Goal: Information Seeking & Learning: Learn about a topic

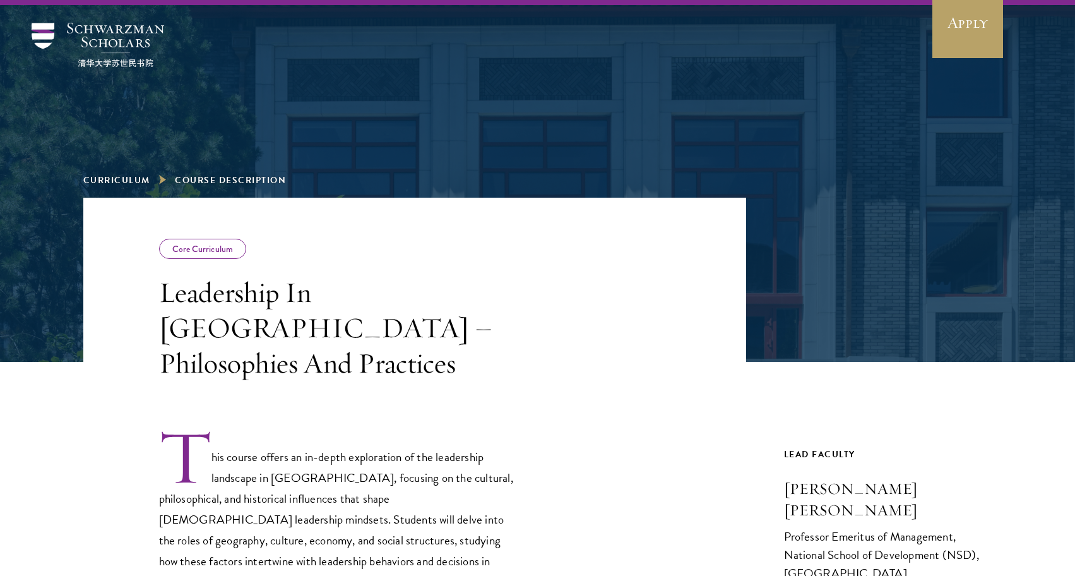
scroll to position [33, 0]
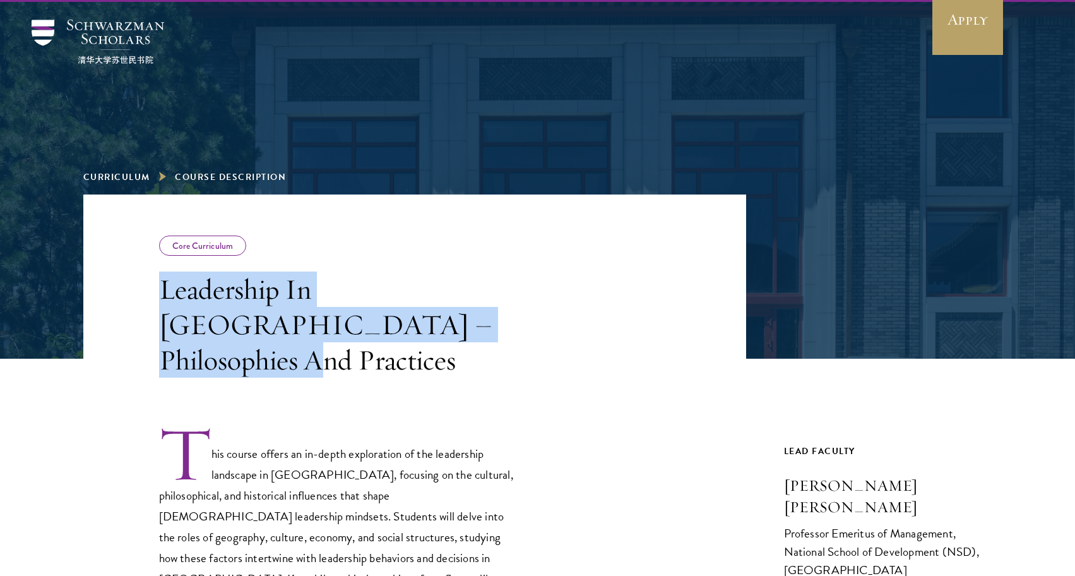
drag, startPoint x: 152, startPoint y: 289, endPoint x: 492, endPoint y: 332, distance: 343.1
click at [492, 332] on header "Core Curriculum Leadership In China – Philosophies And Practices" at bounding box center [414, 285] width 663 height 183
copy h3 "Leadership In China – Philosophies And Practices"
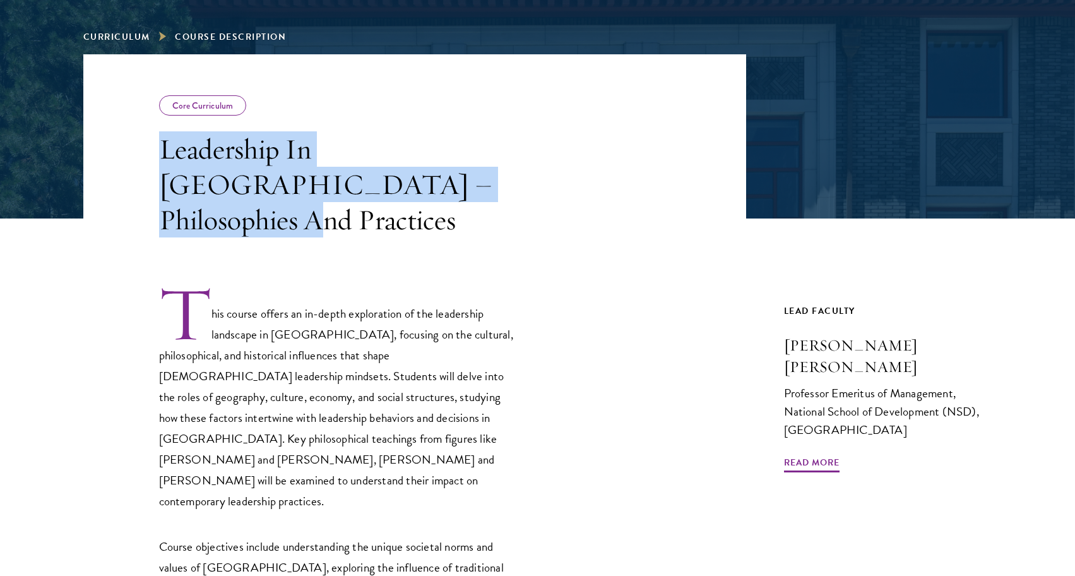
scroll to position [177, 0]
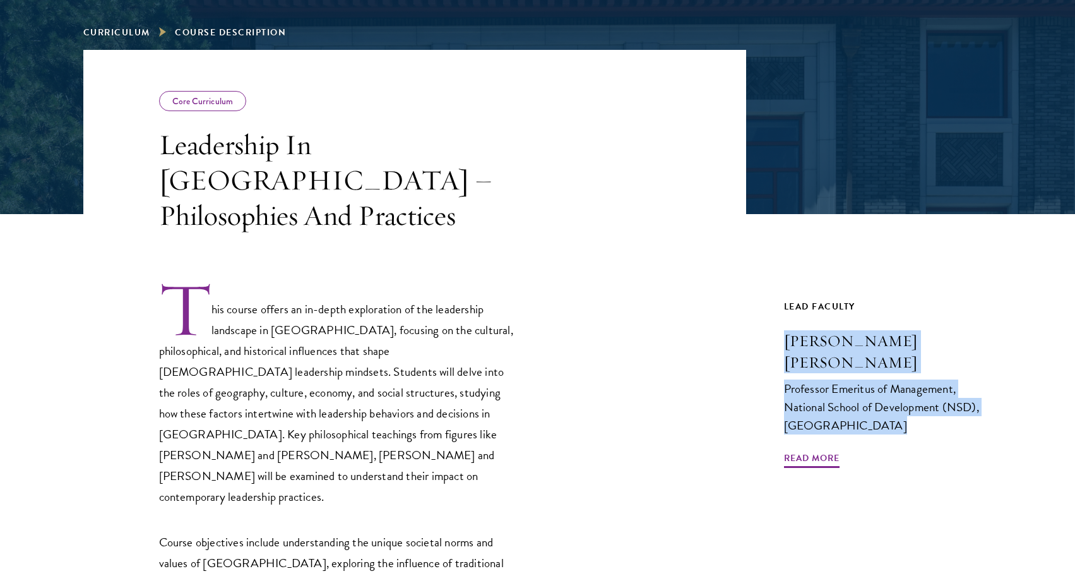
drag, startPoint x: 780, startPoint y: 323, endPoint x: 890, endPoint y: 388, distance: 128.2
click at [890, 388] on div "Core Curriculum Leadership In China – Philosophies And Practices This course of…" at bounding box center [537, 479] width 909 height 858
copy link "John Zhuang Yang Professor Emeritus of Management, National School of Developme…"
click at [804, 450] on span "Read More" at bounding box center [812, 460] width 56 height 20
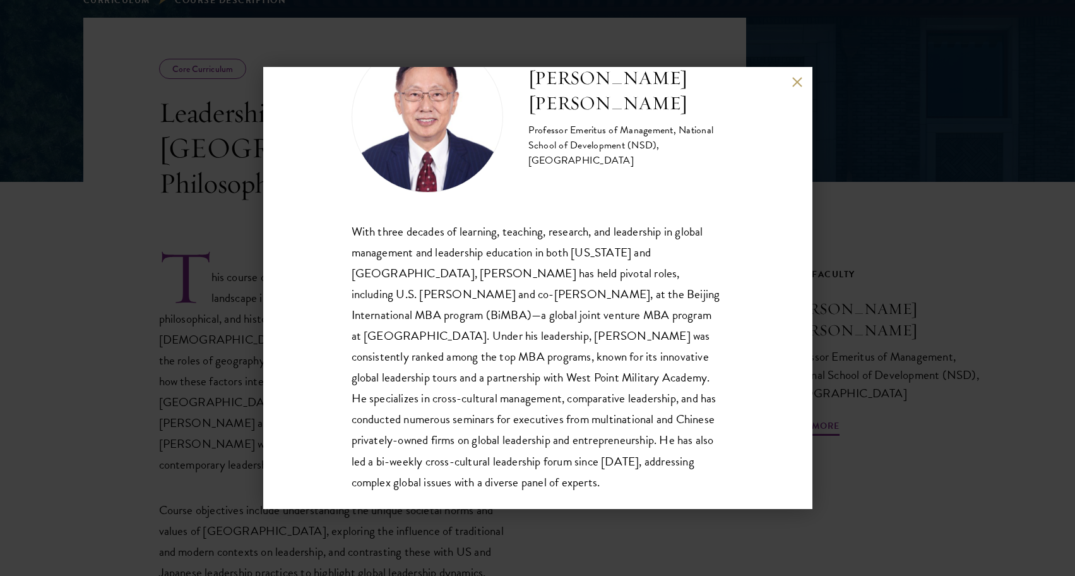
scroll to position [212, 0]
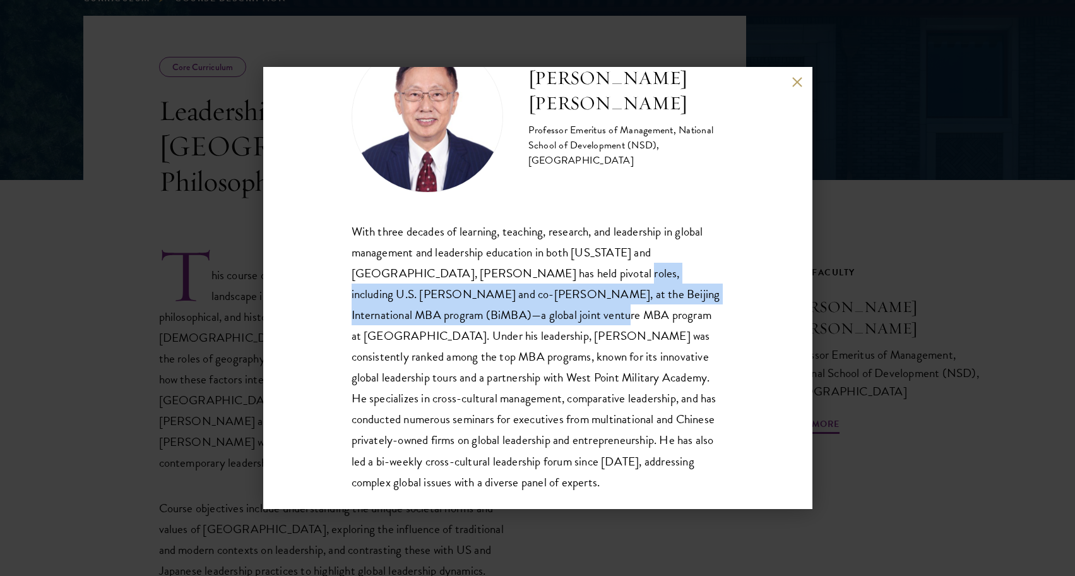
drag, startPoint x: 503, startPoint y: 272, endPoint x: 448, endPoint y: 309, distance: 66.4
click at [448, 309] on p "With three decades of learning, teaching, research, and leadership in global ma…" at bounding box center [538, 357] width 373 height 272
copy p "U.S. Dean and co-Dean, at the Beijing International MBA program (BiMBA)—a globa…"
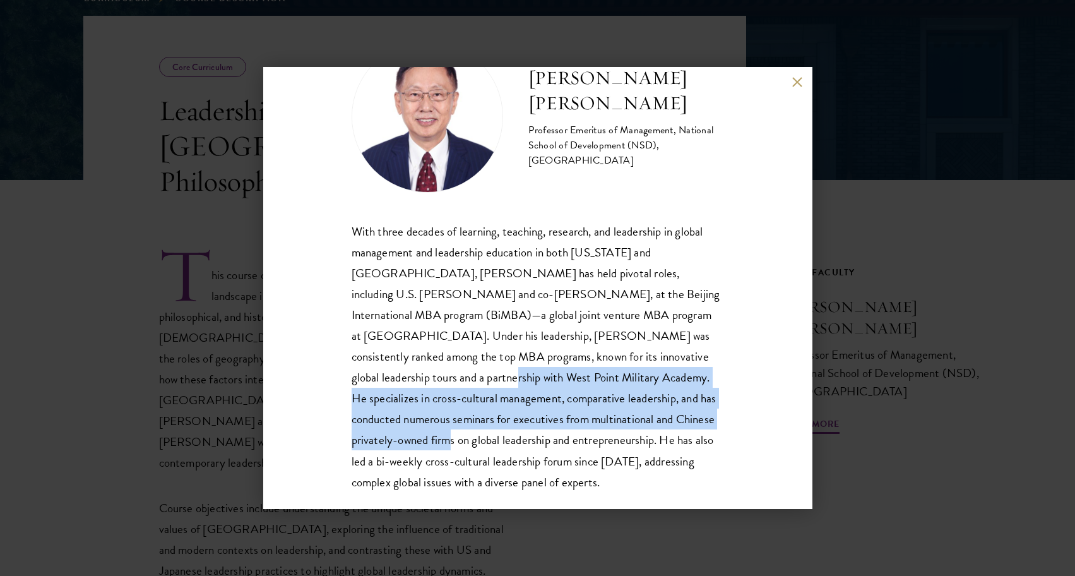
drag, startPoint x: 652, startPoint y: 358, endPoint x: 610, endPoint y: 418, distance: 73.4
click at [610, 418] on p "With three decades of learning, teaching, research, and leadership in global ma…" at bounding box center [538, 357] width 373 height 272
copy p "specializes in cross-cultural management, comparative leadership, and has condu…"
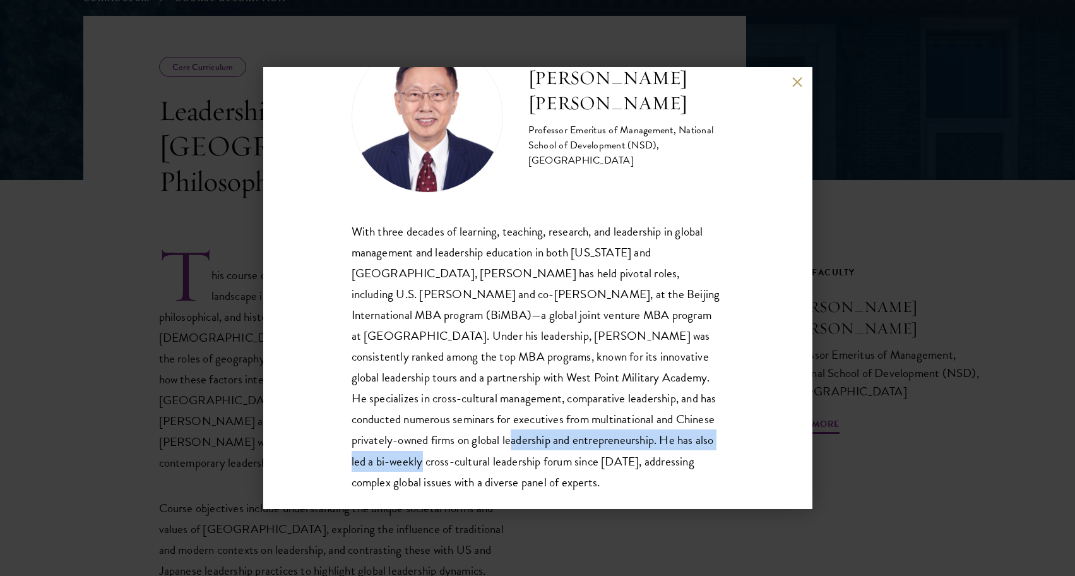
drag, startPoint x: 673, startPoint y: 419, endPoint x: 588, endPoint y: 438, distance: 86.8
click at [588, 438] on p "With three decades of learning, teaching, research, and leadership in global ma…" at bounding box center [538, 357] width 373 height 272
copy p "led a bi-weekly cross-cultural leadership forum since 2017"
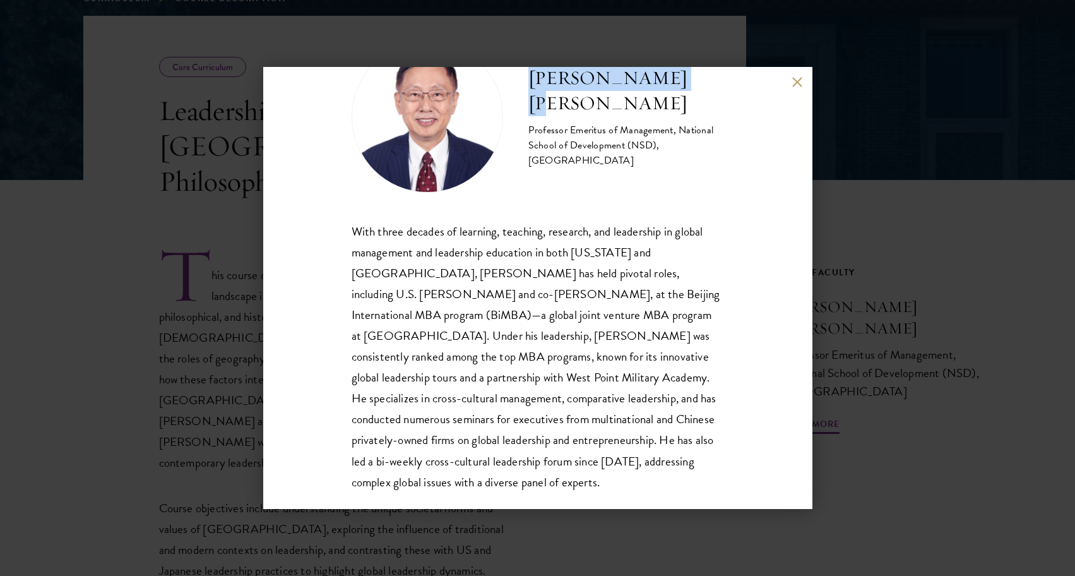
drag, startPoint x: 520, startPoint y: 93, endPoint x: 697, endPoint y: 92, distance: 176.8
click at [697, 92] on div "John Zhuang Yang Professor Emeritus of Management, National School of Developme…" at bounding box center [538, 117] width 373 height 152
copy h2 "John Zhuang Yang"
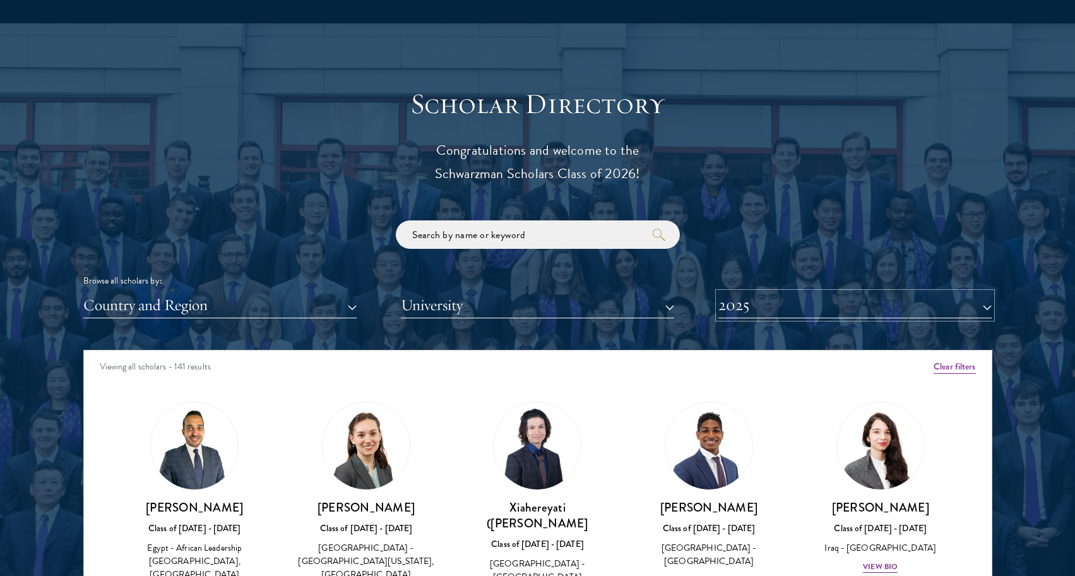
click at [780, 292] on button "2025" at bounding box center [855, 305] width 273 height 26
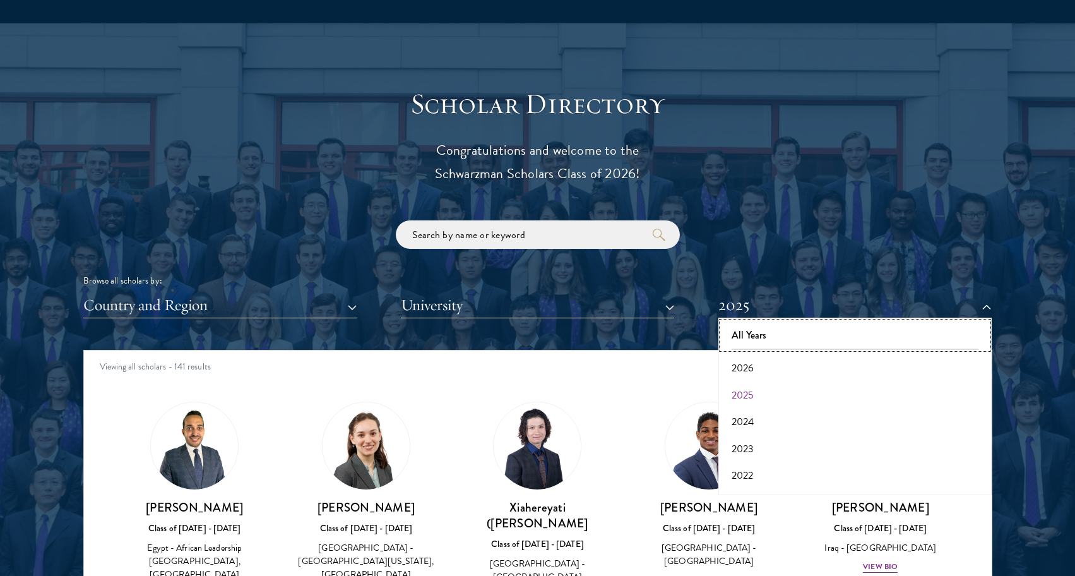
click at [751, 337] on button "All Years" at bounding box center [855, 335] width 266 height 27
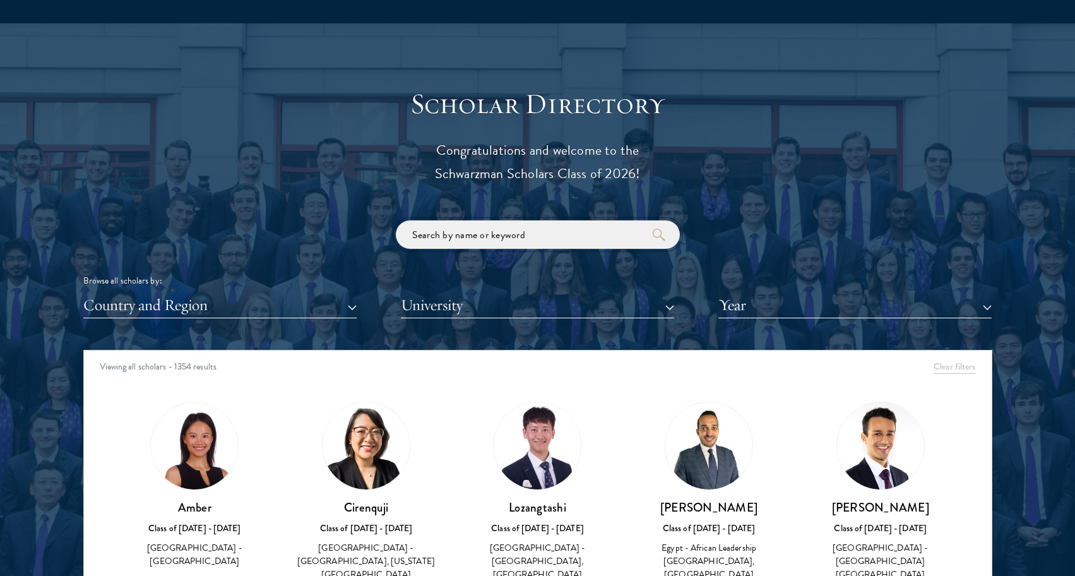
click at [619, 245] on input "search" at bounding box center [538, 234] width 284 height 28
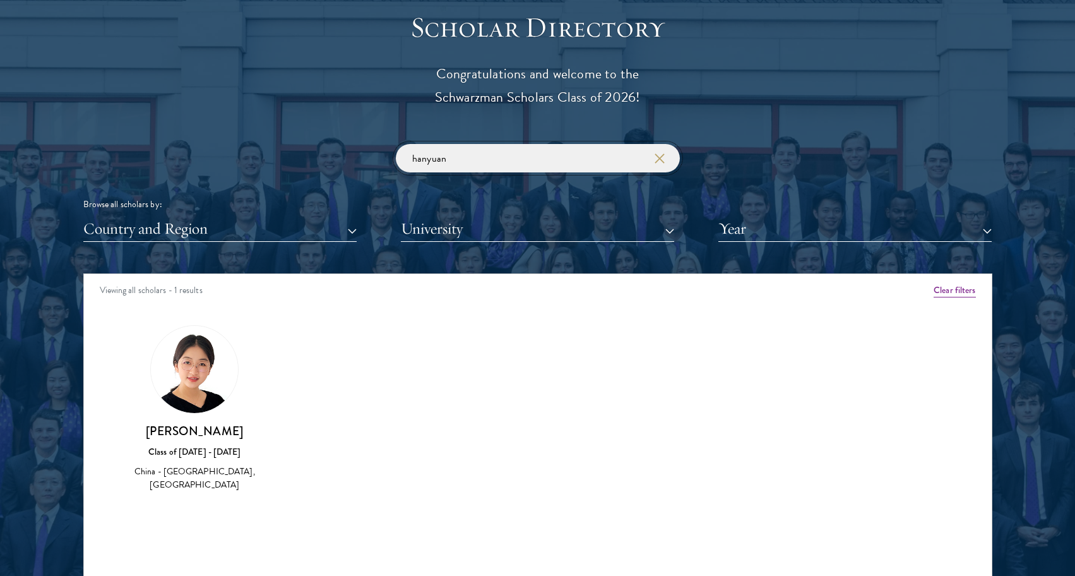
scroll to position [1405, 0]
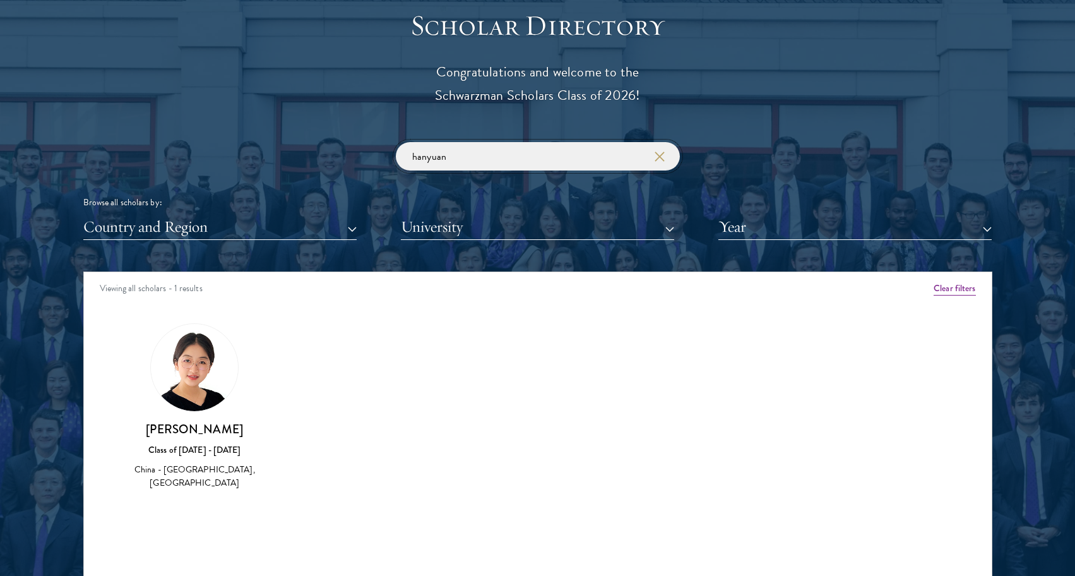
type input "hanyuan"
